Goal: Task Accomplishment & Management: Manage account settings

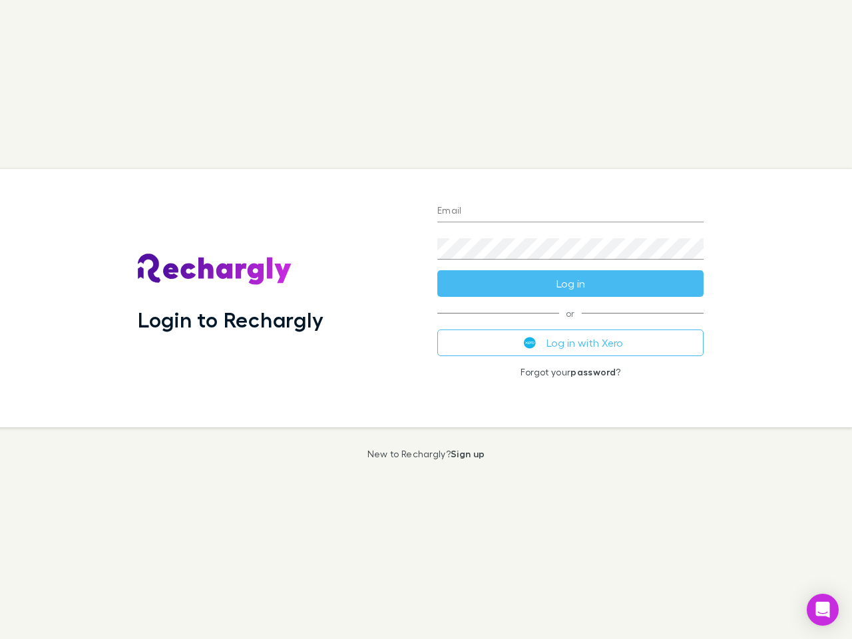
click at [426, 320] on div "Login to Rechargly" at bounding box center [277, 298] width 300 height 258
click at [571, 212] on input "Email" at bounding box center [571, 211] width 266 height 21
click at [571, 284] on form "Email Password Log in" at bounding box center [571, 243] width 266 height 107
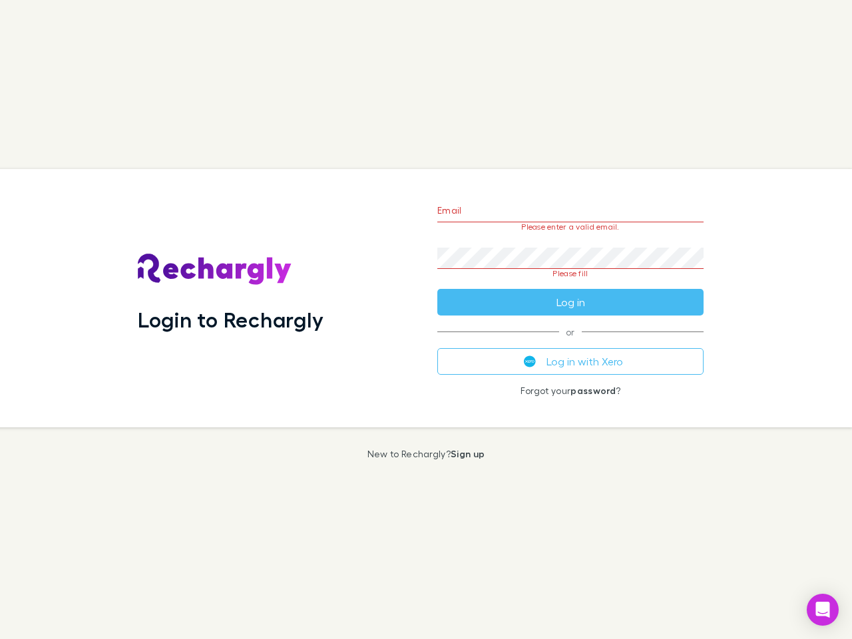
click at [571, 343] on div "Email Please enter a valid email. Password Please fill Log in or Log in with Xe…" at bounding box center [571, 298] width 288 height 258
click at [823, 610] on icon "Open Intercom Messenger" at bounding box center [823, 610] width 14 height 16
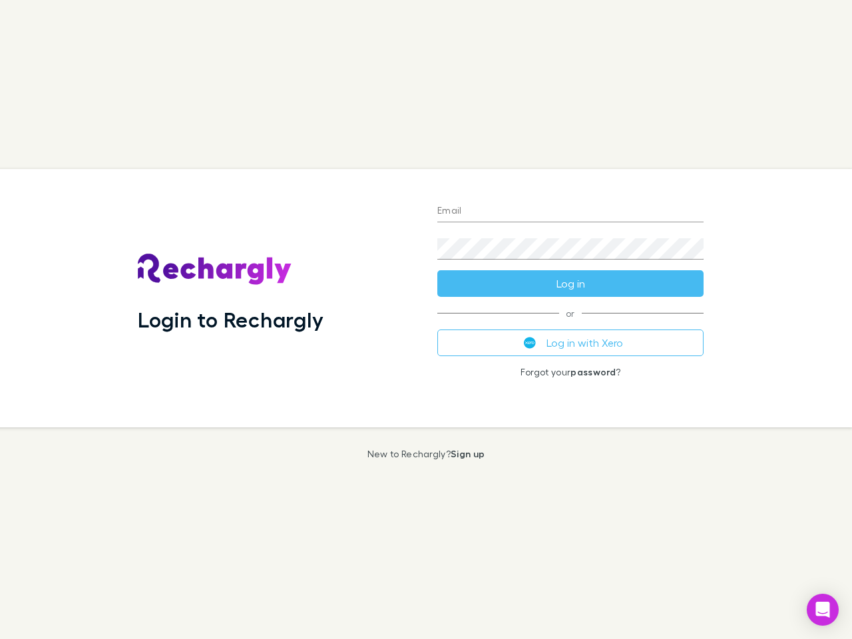
click at [426, 320] on div "Login to Rechargly" at bounding box center [277, 298] width 300 height 258
click at [571, 212] on input "Email" at bounding box center [571, 211] width 266 height 21
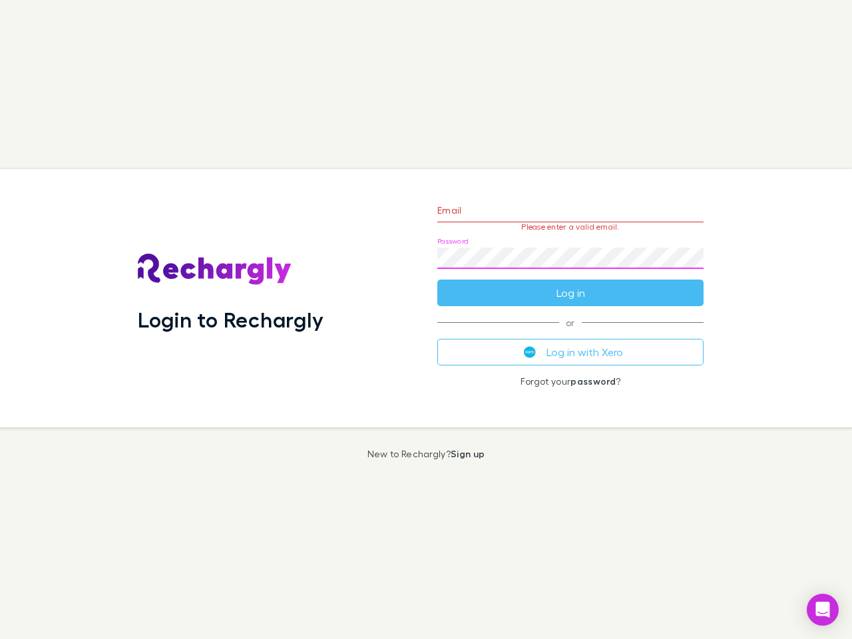
click at [571, 284] on form "Email Please enter a valid email. Password Log in" at bounding box center [571, 248] width 266 height 116
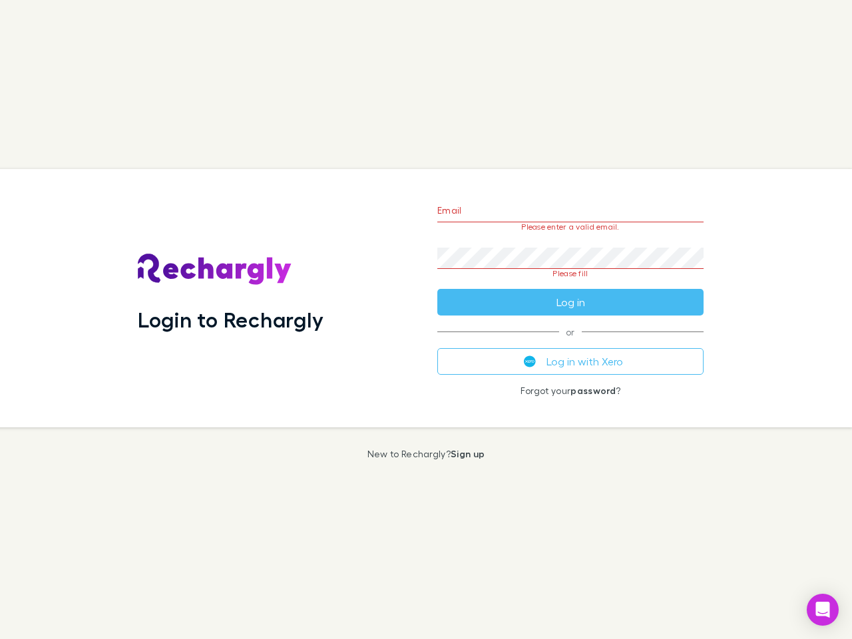
click at [571, 343] on div "Email Please enter a valid email. Password Please fill Log in or Log in with Xe…" at bounding box center [571, 298] width 288 height 258
click at [823, 610] on icon "Open Intercom Messenger" at bounding box center [823, 610] width 14 height 16
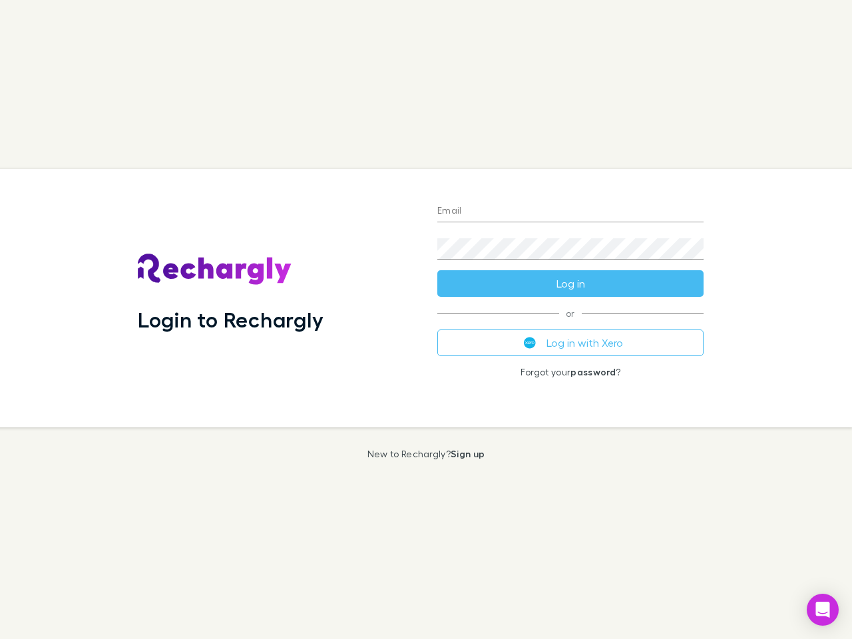
click at [426, 320] on div "Login to Rechargly" at bounding box center [277, 298] width 300 height 258
click at [571, 212] on input "Email" at bounding box center [571, 211] width 266 height 21
click at [571, 284] on button "Log in" at bounding box center [571, 283] width 266 height 27
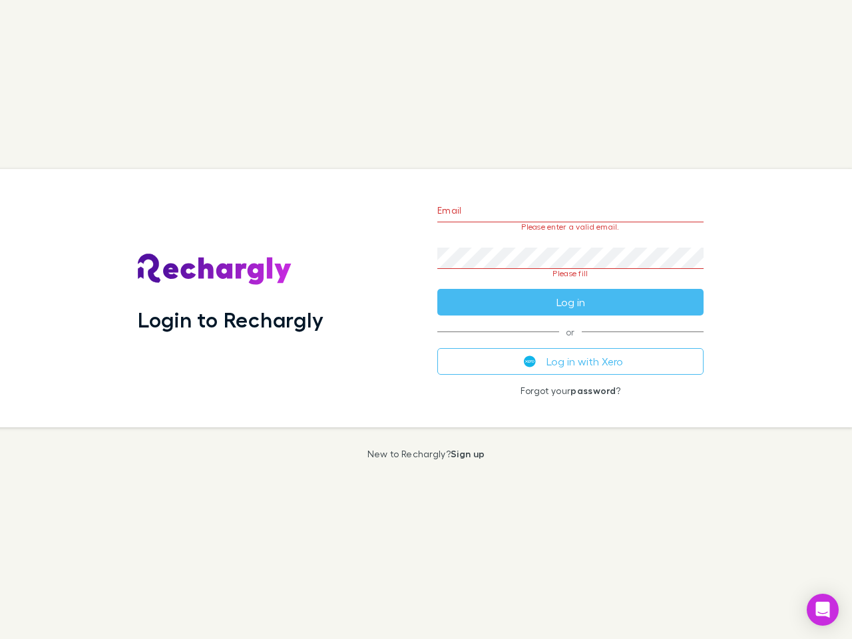
click at [571, 343] on div "Email Please enter a valid email. Password Please fill Log in or Log in with Xe…" at bounding box center [571, 298] width 288 height 258
click at [823, 610] on icon "Open Intercom Messenger" at bounding box center [823, 610] width 14 height 16
